Goal: Transaction & Acquisition: Subscribe to service/newsletter

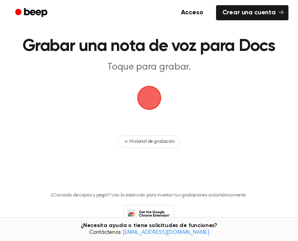
click at [151, 95] on span "button" at bounding box center [149, 98] width 45 height 45
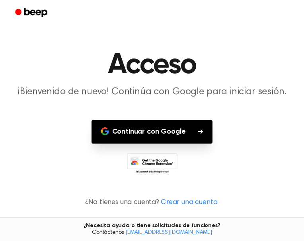
click at [152, 133] on font "Continuar con Google" at bounding box center [149, 131] width 74 height 7
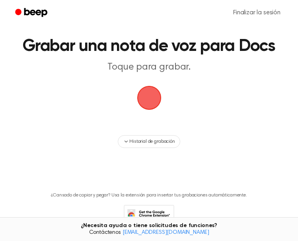
click at [145, 101] on span "button" at bounding box center [148, 97] width 27 height 27
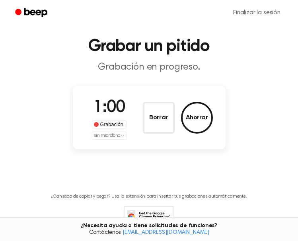
click at [124, 137] on html "Texto original Valora esta traducción Tu opinión servirá para ayudar a mejorar …" at bounding box center [149, 137] width 298 height 275
click at [248, 142] on html "Texto original Valora esta traducción Tu opinión servirá para ayudar a mejorar …" at bounding box center [149, 137] width 298 height 275
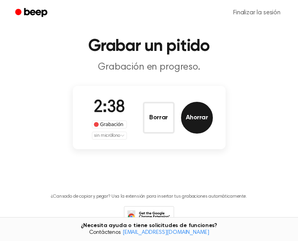
click at [197, 120] on font "Ahorrar" at bounding box center [197, 117] width 22 height 6
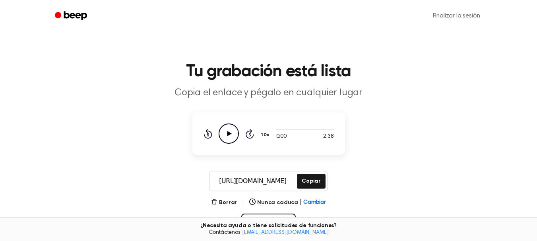
scroll to position [79, 0]
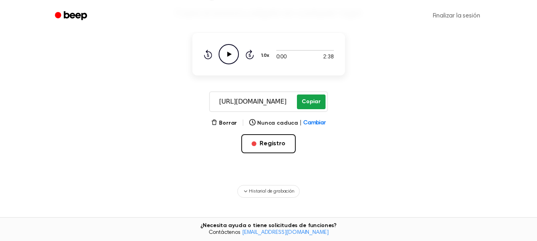
click at [315, 101] on font "Copiar" at bounding box center [311, 102] width 19 height 6
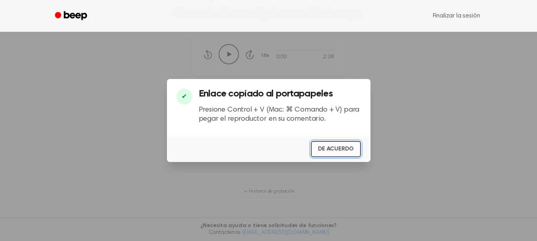
click at [342, 151] on font "DE ACUERDO" at bounding box center [335, 149] width 35 height 6
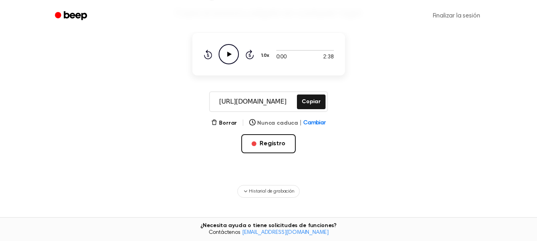
click at [318, 123] on font "Cambiar" at bounding box center [314, 123] width 23 height 6
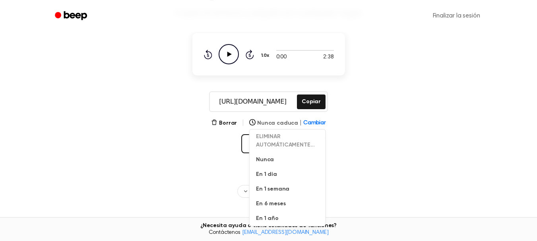
click at [318, 123] on font "Cambiar" at bounding box center [314, 123] width 23 height 6
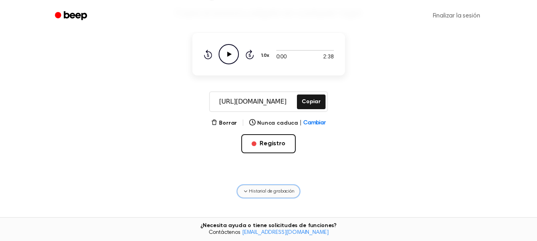
click at [276, 193] on font "Historial de grabación" at bounding box center [271, 191] width 45 height 5
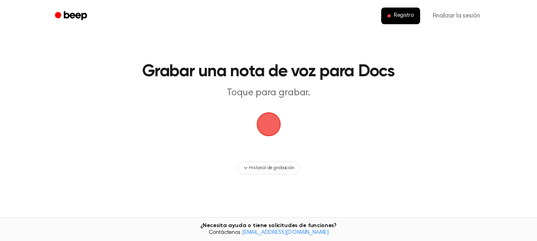
click at [267, 129] on span "button" at bounding box center [268, 124] width 24 height 24
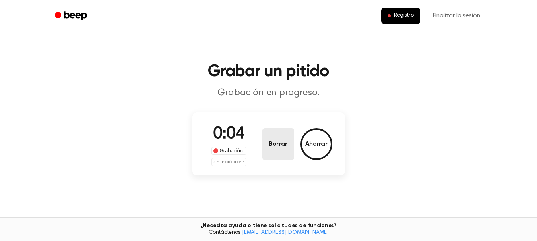
click at [280, 145] on font "Borrar" at bounding box center [278, 144] width 18 height 6
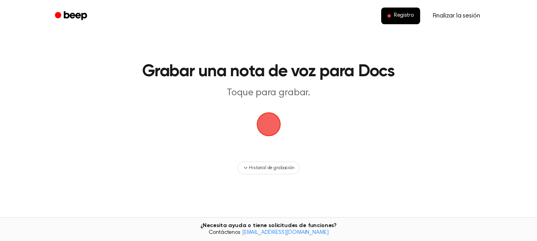
click at [445, 17] on font "Finalizar la sesión" at bounding box center [456, 16] width 47 height 6
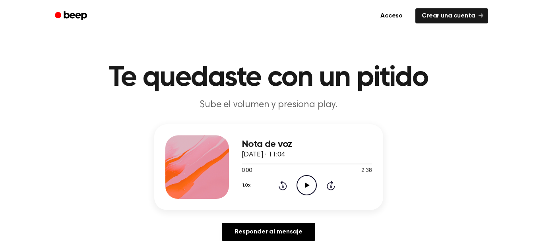
click at [304, 188] on icon "Play Audio" at bounding box center [306, 185] width 20 height 20
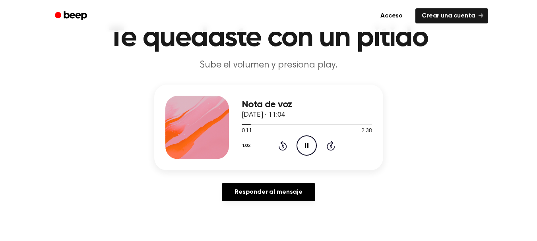
click at [465, 128] on div "Nota de voz 10 de octubre de 2025 · 11:04 0:11 2:38 Su navegador no soporta el …" at bounding box center [269, 146] width 518 height 123
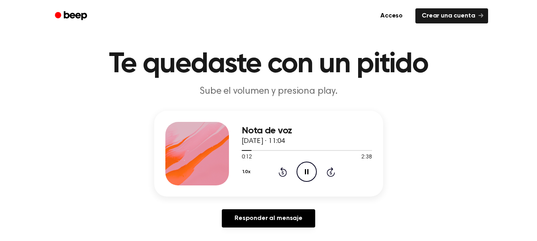
scroll to position [0, 0]
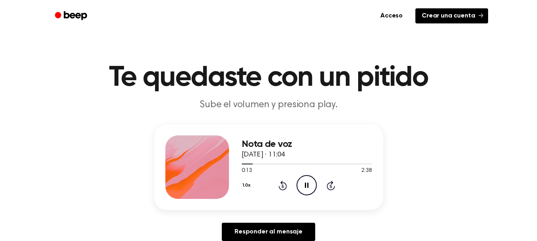
click at [454, 15] on font "Crear una cuenta" at bounding box center [448, 16] width 53 height 6
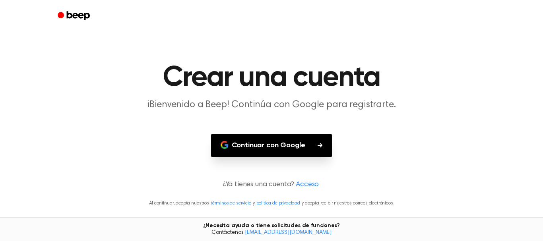
click at [285, 142] on font "Continuar con Google" at bounding box center [269, 145] width 74 height 7
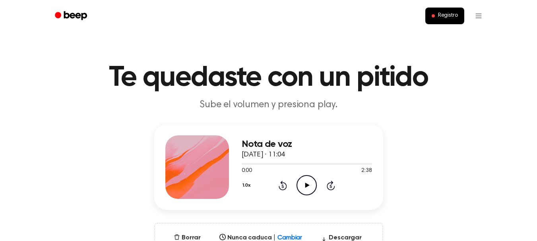
click at [307, 184] on icon at bounding box center [307, 185] width 4 height 5
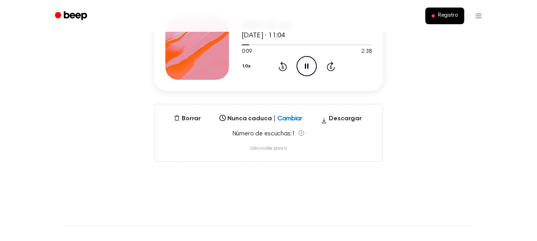
scroll to position [79, 0]
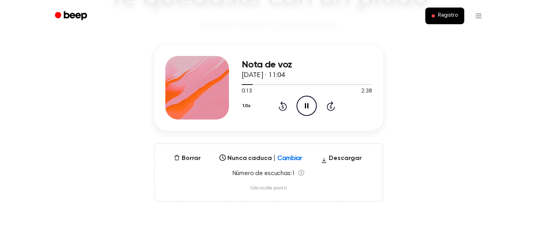
click at [303, 105] on icon "Pause Audio" at bounding box center [306, 106] width 20 height 20
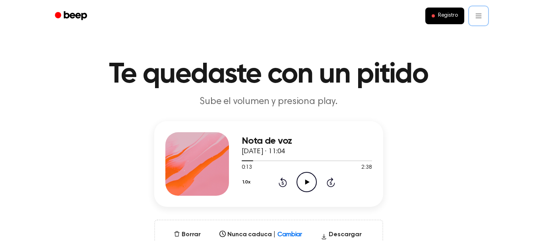
scroll to position [0, 0]
